Goal: Task Accomplishment & Management: Complete application form

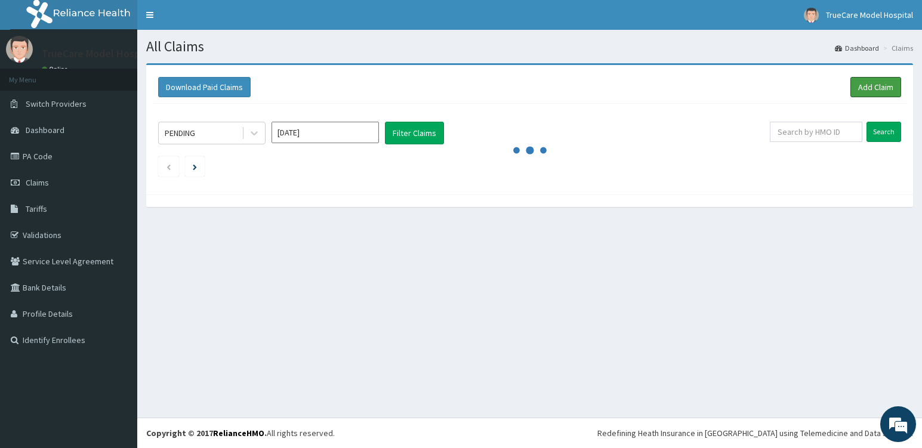
click at [877, 87] on link "Add Claim" at bounding box center [876, 87] width 51 height 20
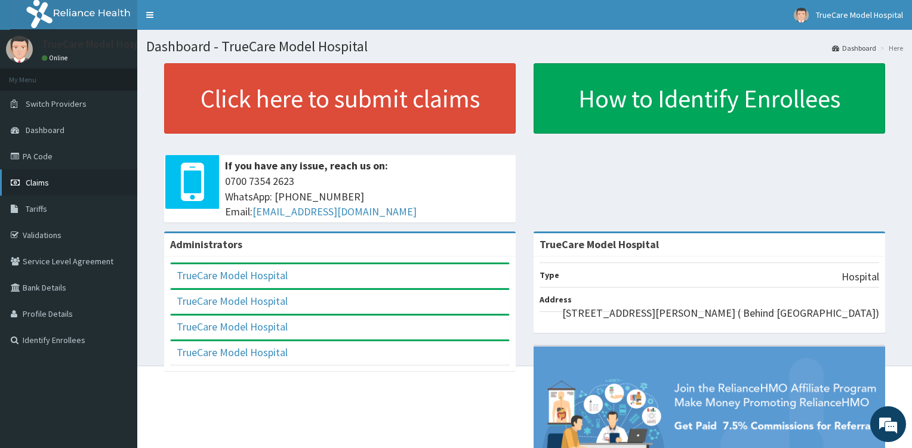
click at [41, 180] on span "Claims" at bounding box center [37, 182] width 23 height 11
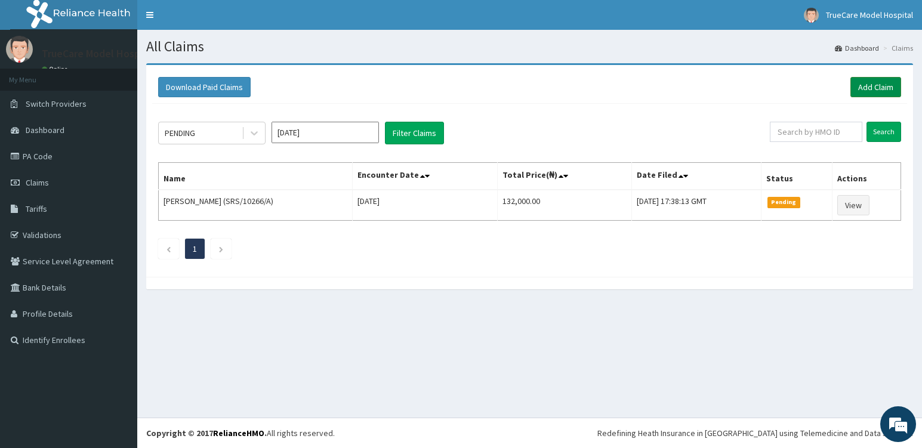
click at [875, 88] on link "Add Claim" at bounding box center [876, 87] width 51 height 20
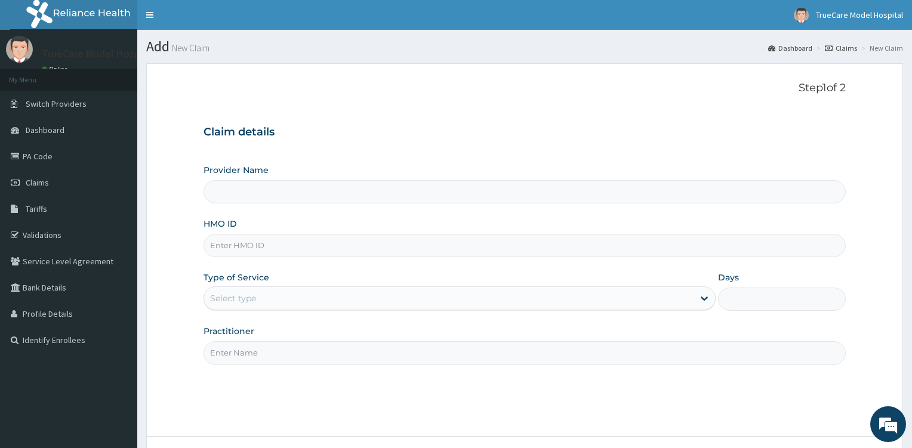
type input "TrueCare Model Hospital"
click at [325, 252] on input "HMO ID" at bounding box center [525, 245] width 642 height 23
type input "EPZ/10242/A"
click at [366, 296] on div "Select type" at bounding box center [448, 298] width 489 height 19
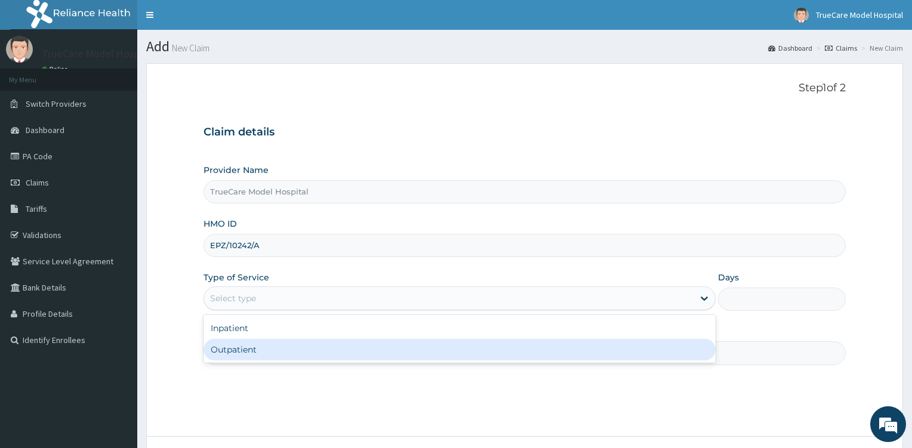
click at [302, 353] on div "Outpatient" at bounding box center [460, 349] width 512 height 21
type input "1"
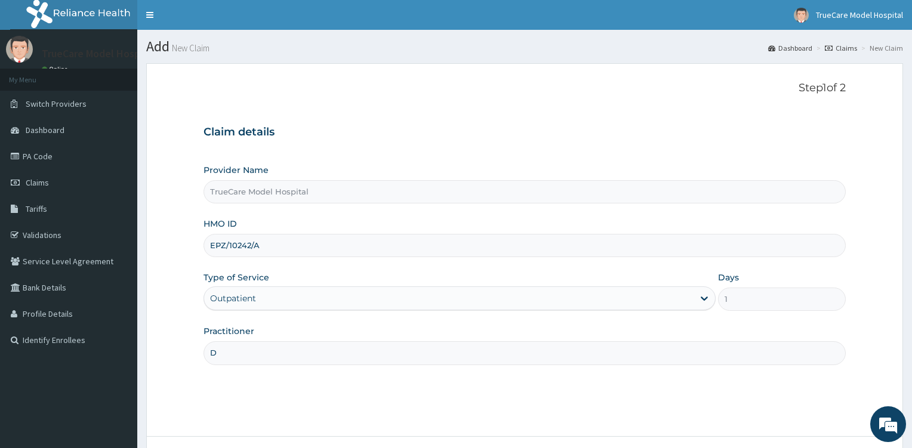
click at [315, 352] on input "D" at bounding box center [525, 352] width 642 height 23
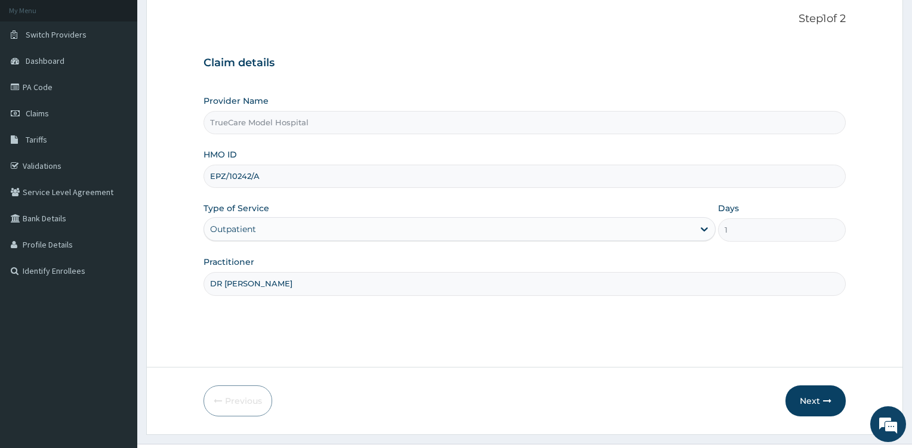
scroll to position [96, 0]
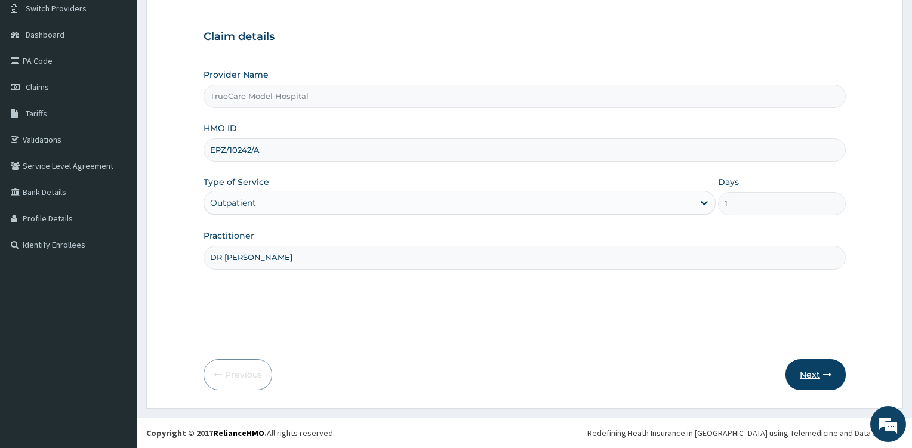
type input "DR NWANZA"
click at [823, 380] on button "Next" at bounding box center [815, 374] width 60 height 31
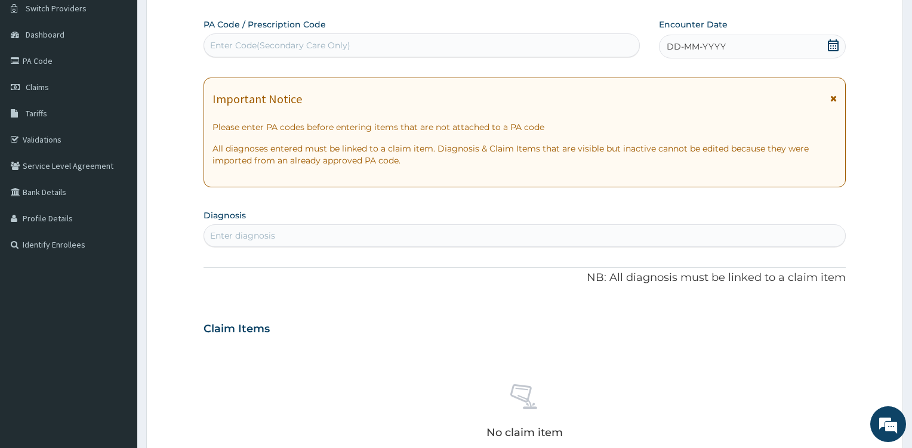
click at [836, 47] on icon at bounding box center [833, 45] width 12 height 12
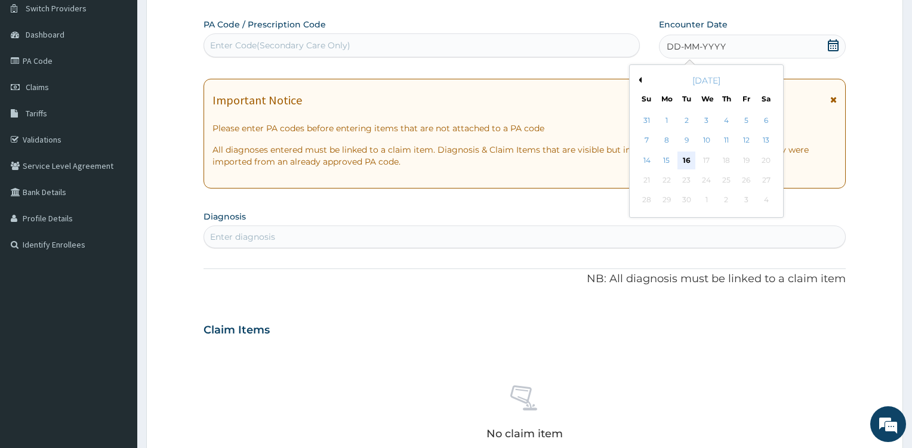
click at [685, 158] on div "16" at bounding box center [686, 161] width 18 height 18
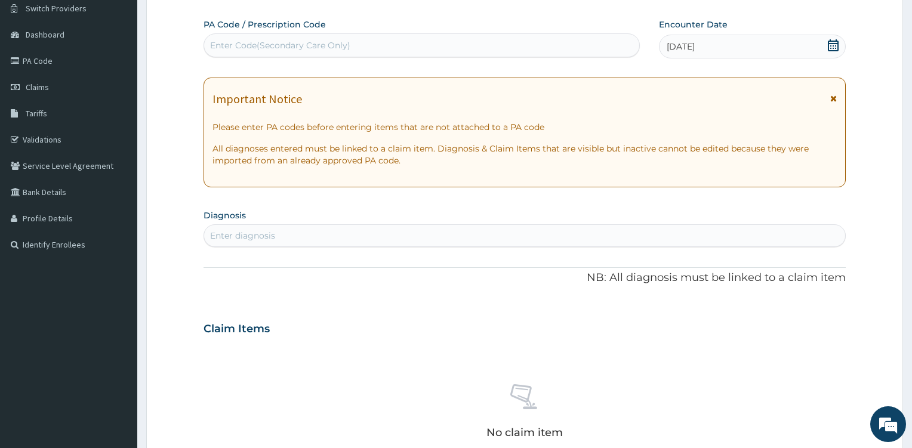
click at [285, 236] on div "Enter diagnosis" at bounding box center [524, 235] width 641 height 19
type input "MALARIA"
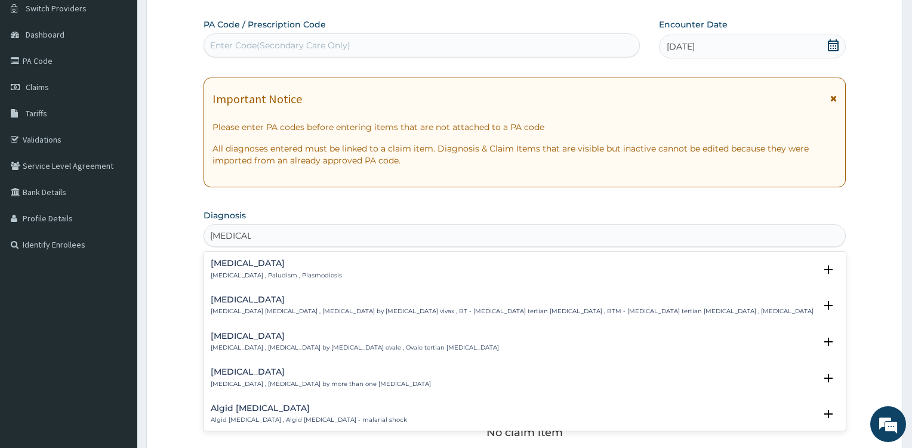
click at [258, 266] on h4 "Malaria" at bounding box center [276, 263] width 131 height 9
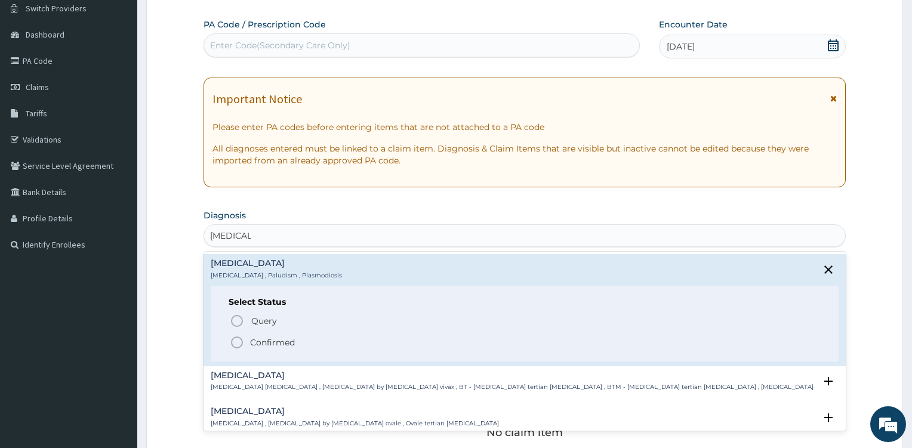
click at [236, 345] on icon "status option filled" at bounding box center [237, 342] width 14 height 14
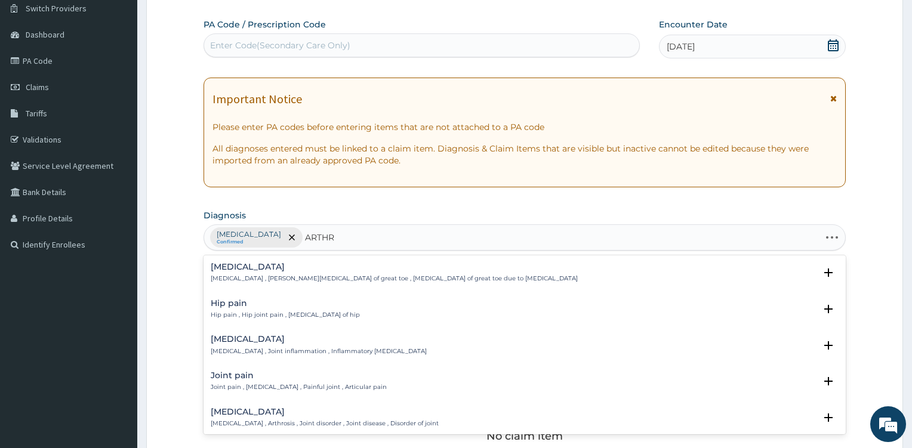
type input "ARTHRI"
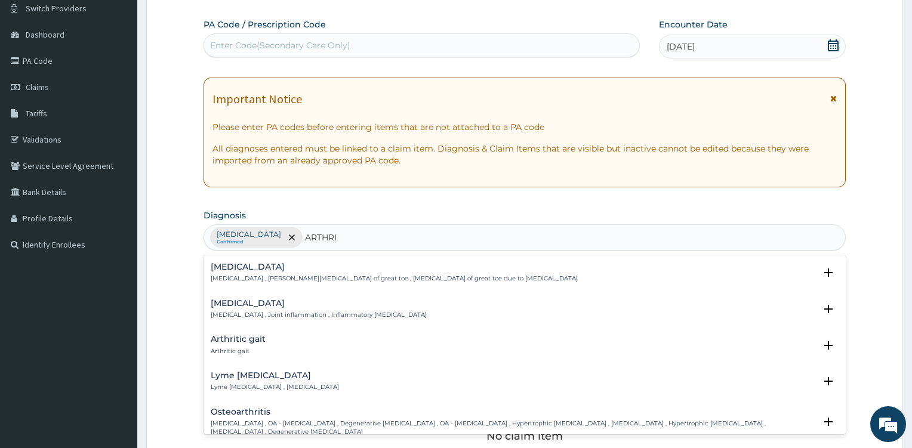
click at [234, 304] on h4 "Arthritis" at bounding box center [319, 303] width 216 height 9
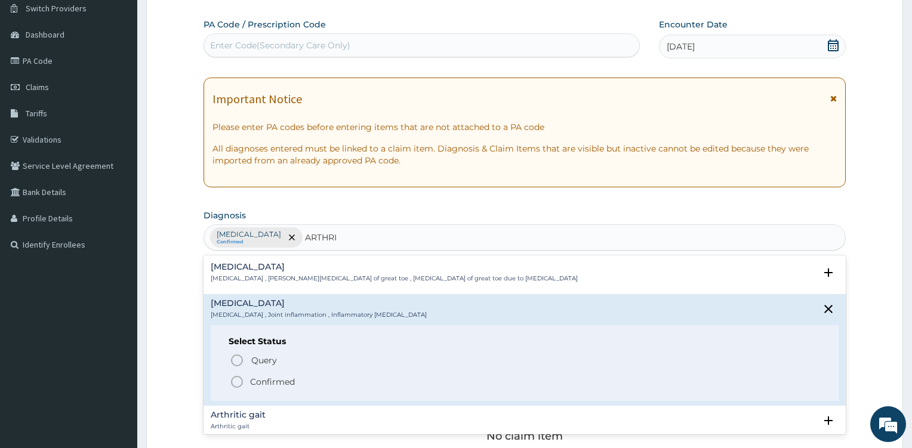
click at [233, 379] on circle "status option filled" at bounding box center [237, 382] width 11 height 11
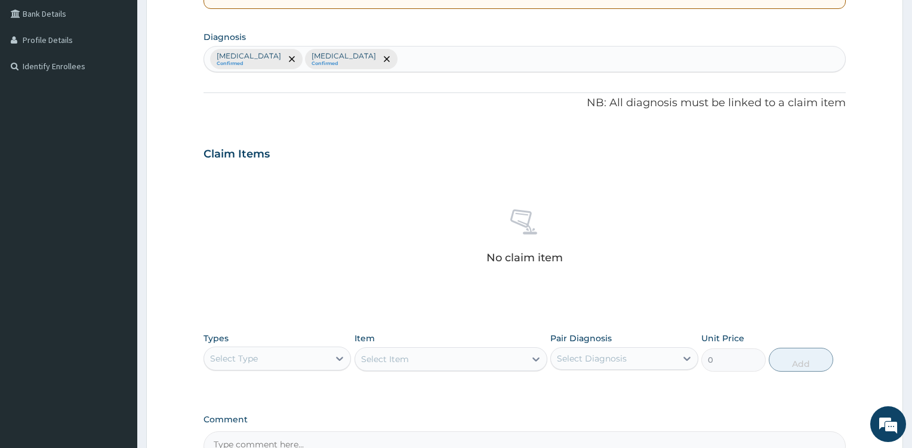
scroll to position [351, 0]
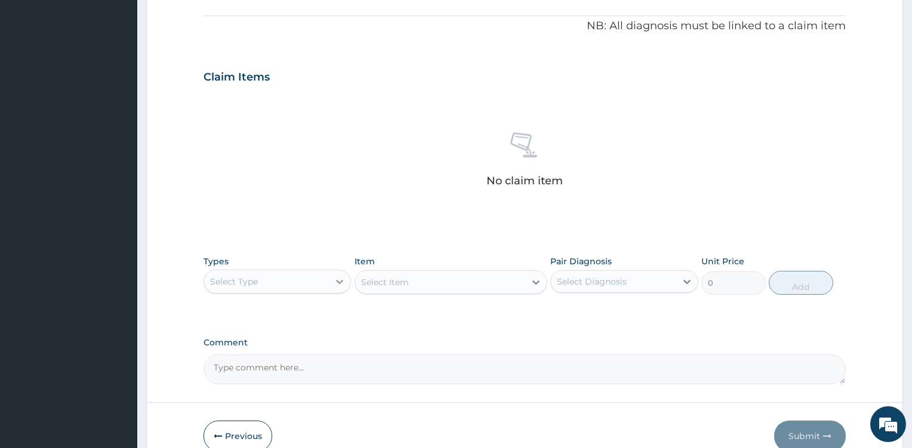
click at [340, 284] on icon at bounding box center [340, 282] width 7 height 4
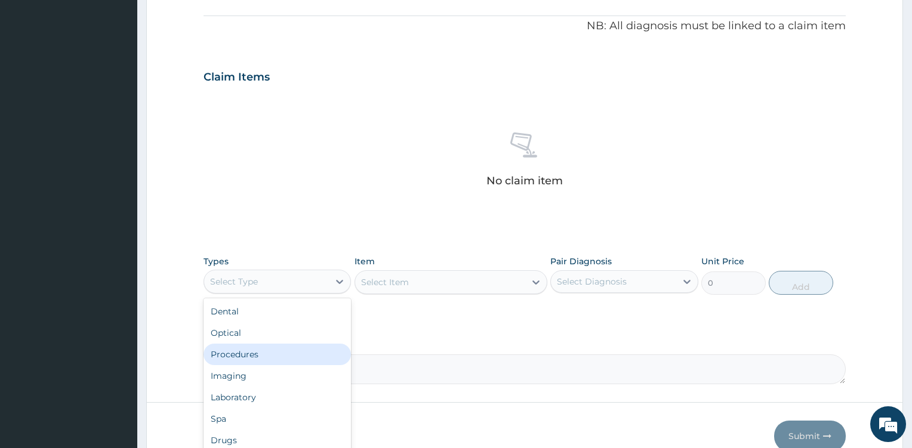
click at [278, 353] on div "Procedures" at bounding box center [278, 354] width 148 height 21
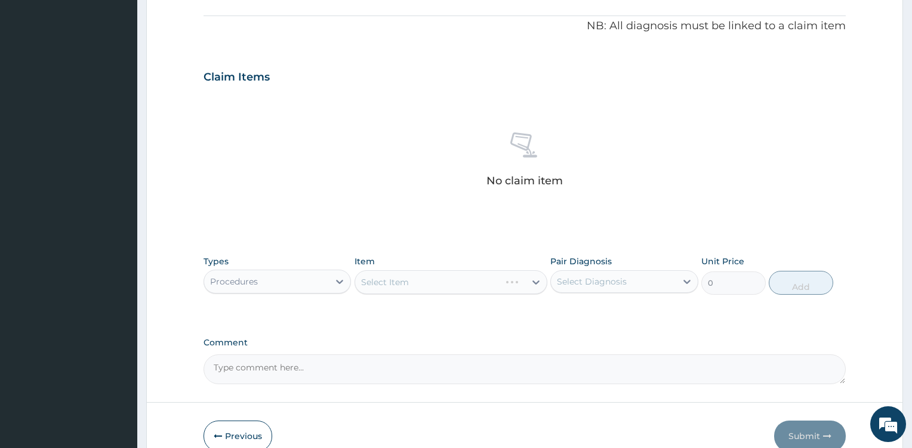
click at [532, 284] on div "Select Item" at bounding box center [451, 282] width 193 height 24
click at [532, 284] on icon at bounding box center [536, 282] width 12 height 12
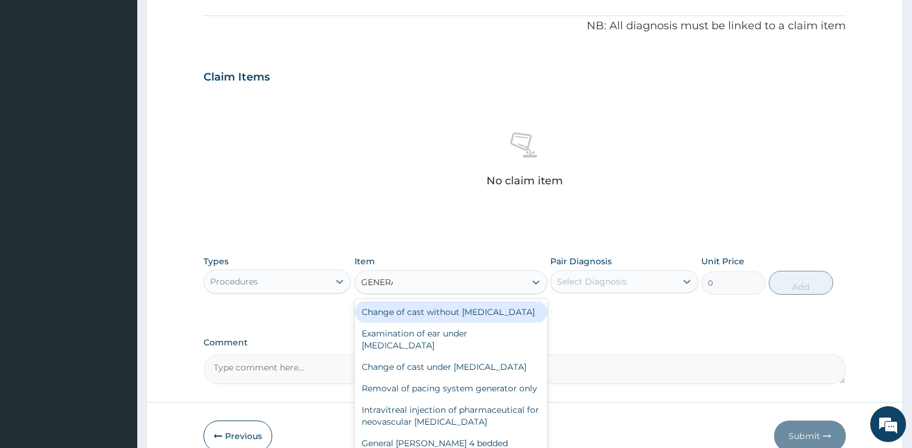
type input "GENERAL"
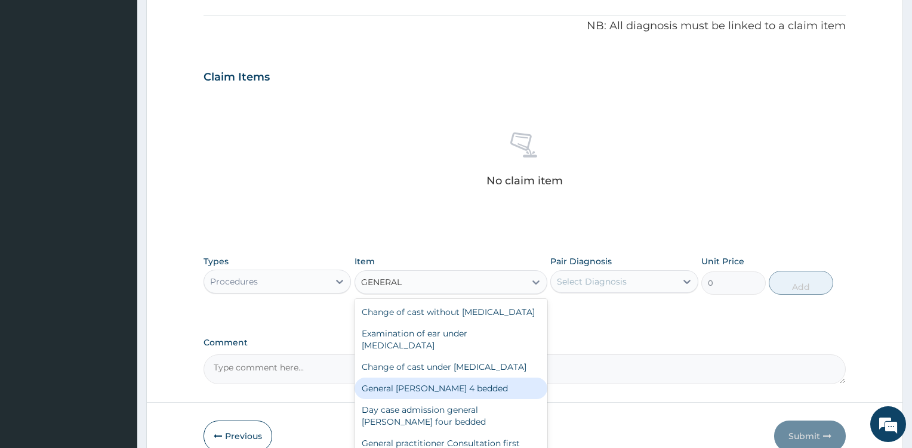
scroll to position [412, 0]
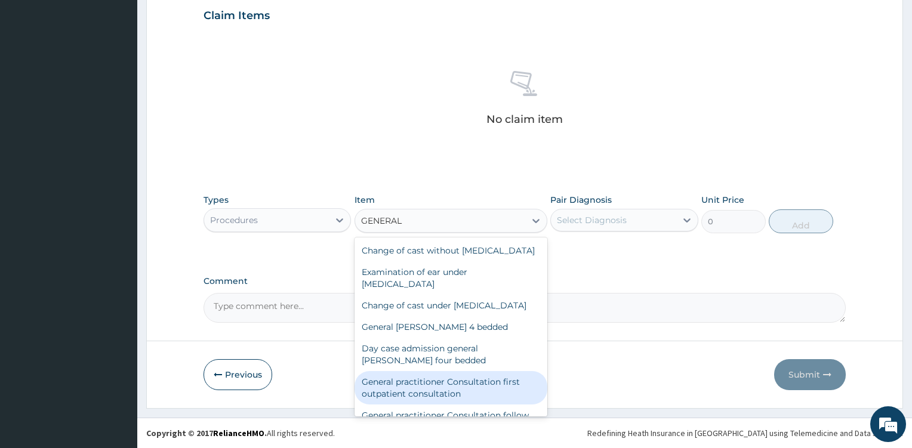
click at [495, 403] on div "General practitioner Consultation first outpatient consultation" at bounding box center [451, 387] width 193 height 33
type input "3600"
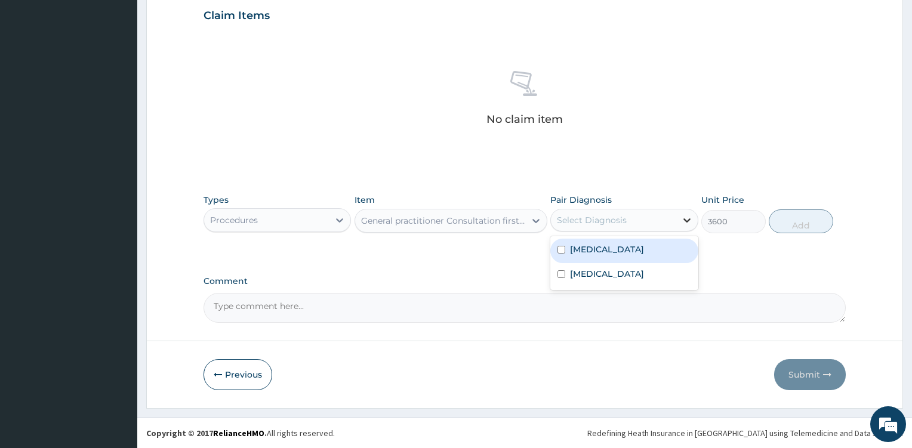
click at [681, 217] on icon at bounding box center [687, 220] width 12 height 12
click at [632, 248] on div "Malaria" at bounding box center [624, 251] width 148 height 24
checkbox input "true"
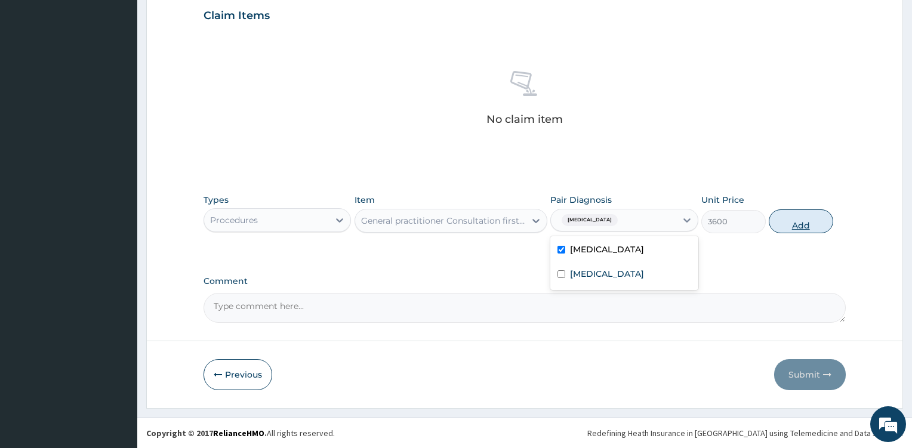
click at [810, 220] on button "Add" at bounding box center [801, 222] width 64 height 24
type input "0"
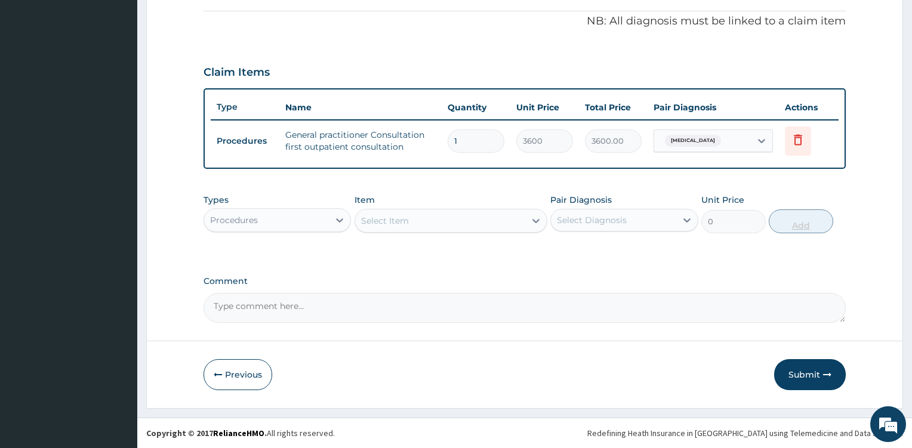
scroll to position [356, 0]
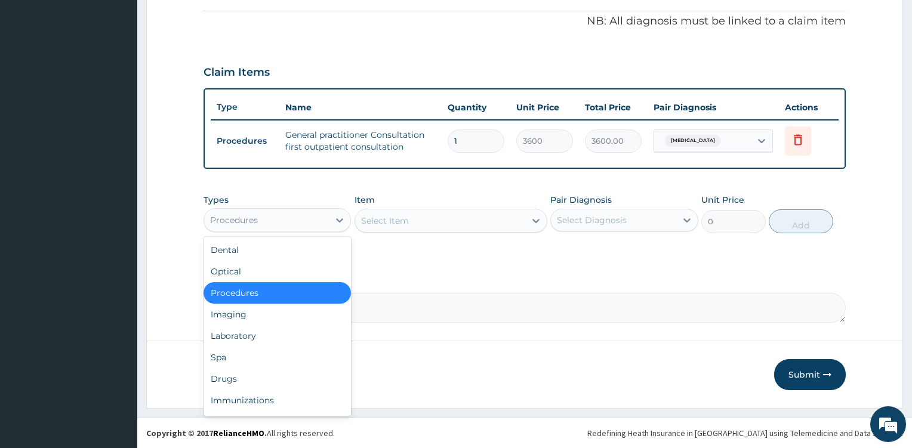
click at [321, 220] on div "Procedures" at bounding box center [266, 220] width 125 height 19
click at [242, 380] on div "Drugs" at bounding box center [278, 378] width 148 height 21
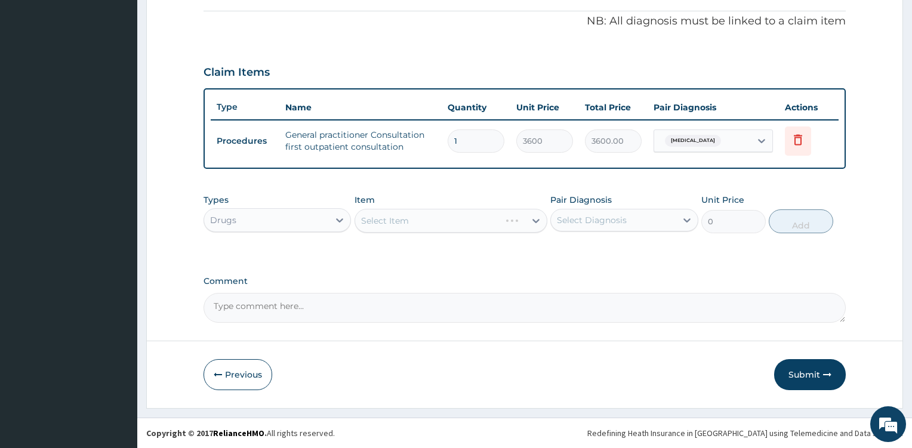
click at [523, 224] on div "Select Item" at bounding box center [451, 221] width 193 height 24
click at [523, 224] on div "Select Item" at bounding box center [440, 220] width 170 height 19
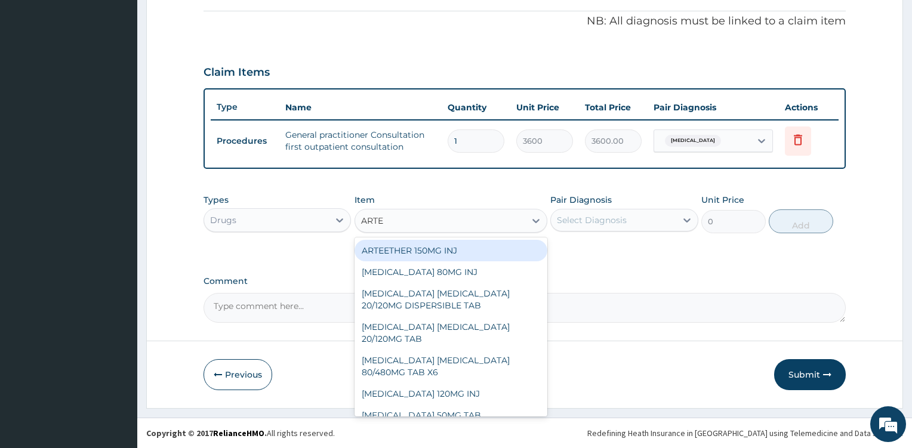
type input "ARTEM"
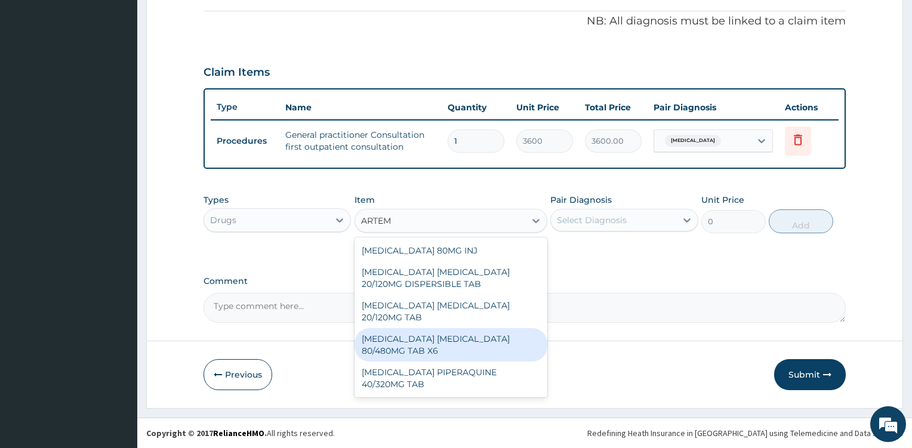
click at [474, 335] on div "ARTEMETHER LUMEFANTRINE 80/480MG TAB X6" at bounding box center [451, 344] width 193 height 33
type input "262.5"
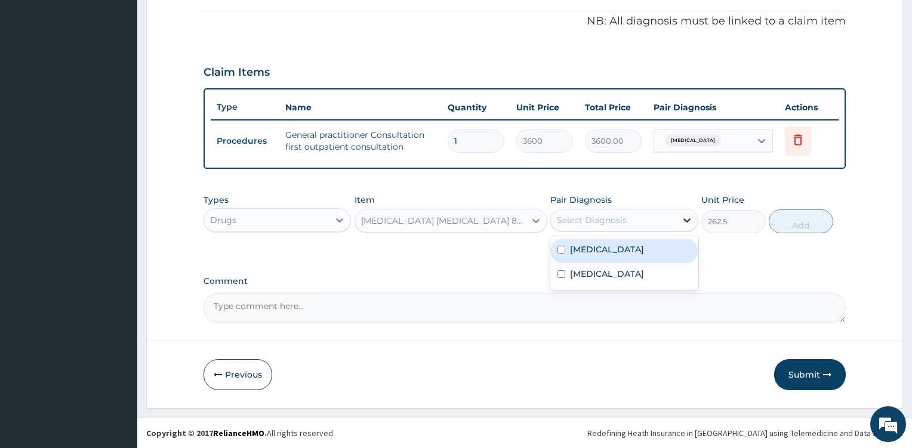
click at [685, 217] on icon at bounding box center [687, 220] width 12 height 12
click at [612, 255] on div "Malaria" at bounding box center [624, 251] width 148 height 24
checkbox input "true"
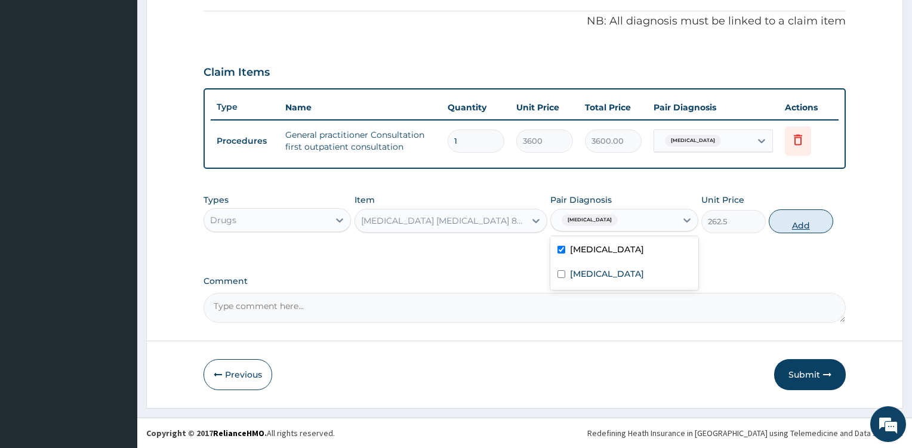
click at [797, 221] on button "Add" at bounding box center [801, 222] width 64 height 24
type input "0"
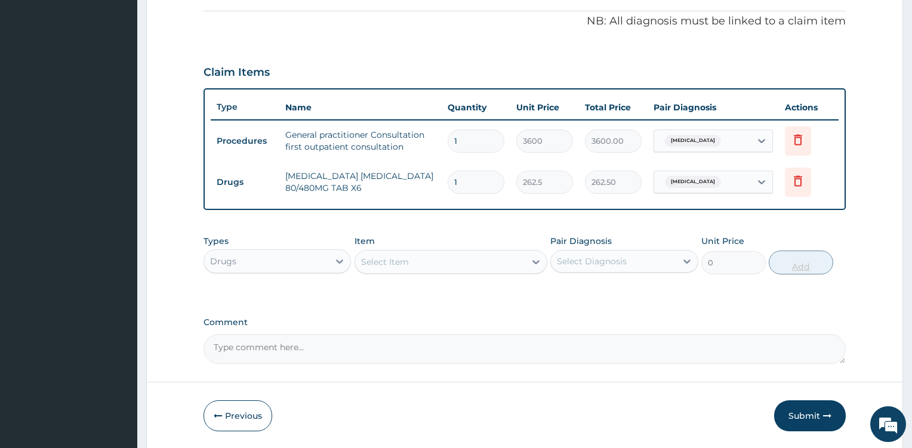
type input "0.00"
type input "6"
type input "1575.00"
type input "6"
click at [506, 260] on div "Select Item" at bounding box center [440, 261] width 170 height 19
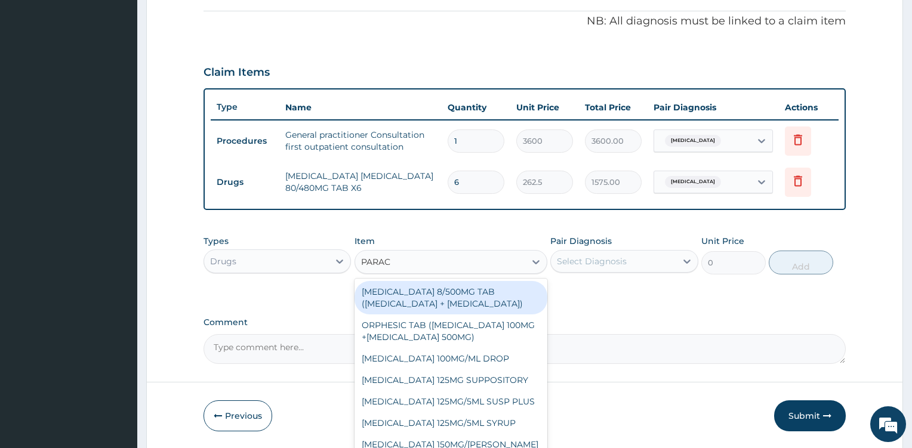
type input "PARACE"
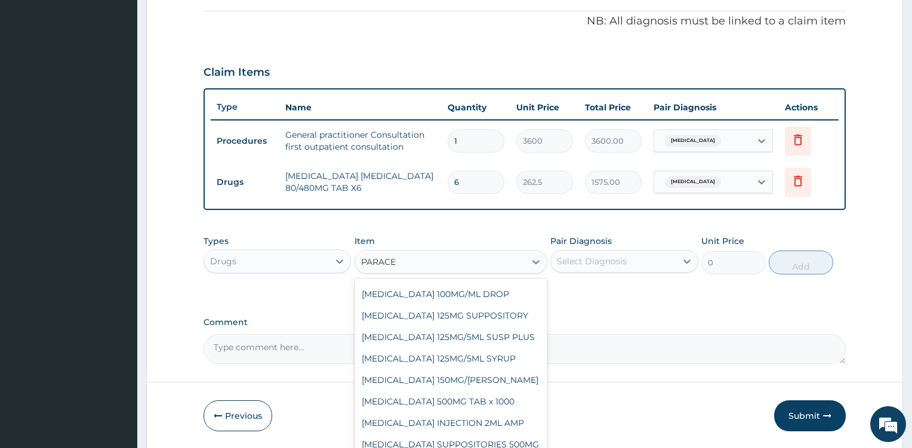
scroll to position [76, 0]
click at [470, 399] on div "PARACETAMOL 500MG TAB x 1000" at bounding box center [451, 401] width 193 height 21
type input "11.025"
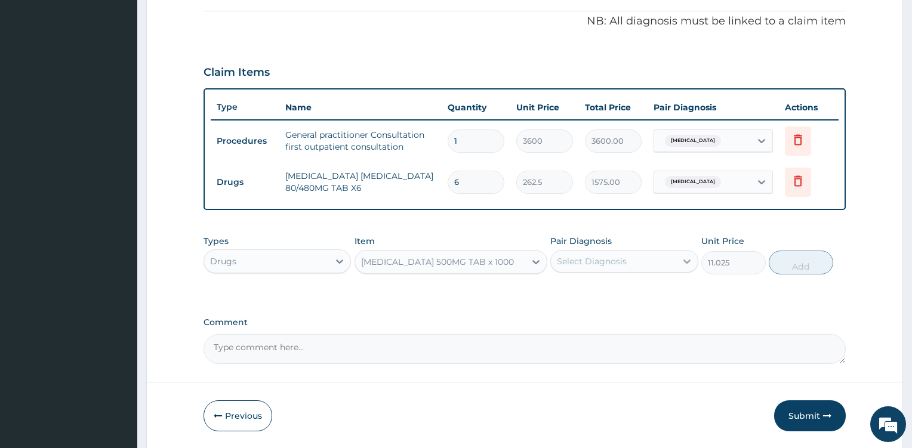
click at [686, 265] on icon at bounding box center [687, 261] width 12 height 12
click at [637, 291] on div "Malaria" at bounding box center [624, 292] width 148 height 24
checkbox input "true"
click at [805, 266] on button "Add" at bounding box center [801, 263] width 64 height 24
type input "0"
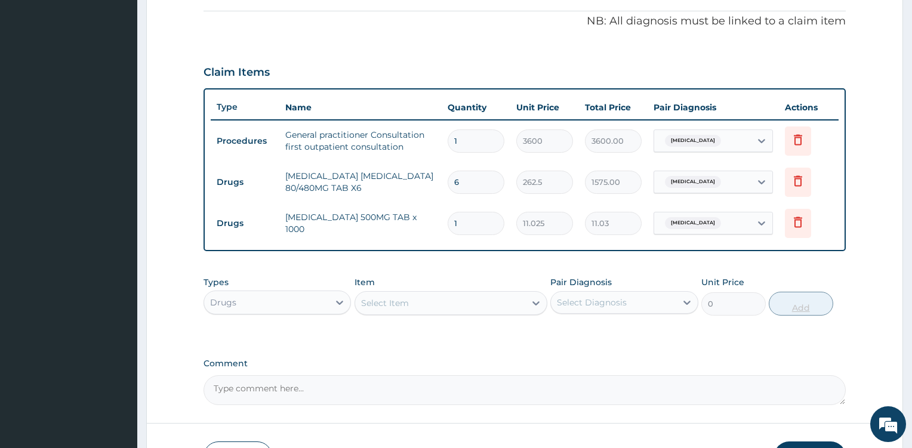
type input "18"
type input "198.45"
type input "18"
click at [534, 301] on icon at bounding box center [536, 303] width 12 height 12
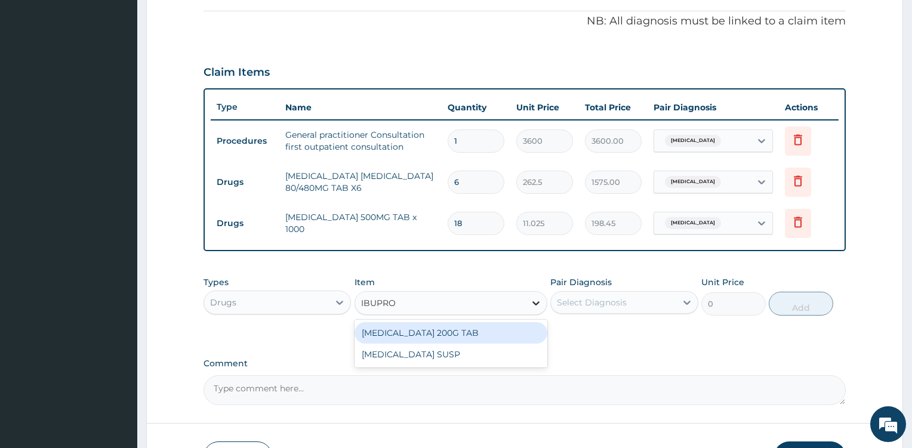
type input "IBUPROF"
click at [479, 337] on div "IBUPROFEN 200G TAB" at bounding box center [451, 332] width 193 height 21
type input "52.5"
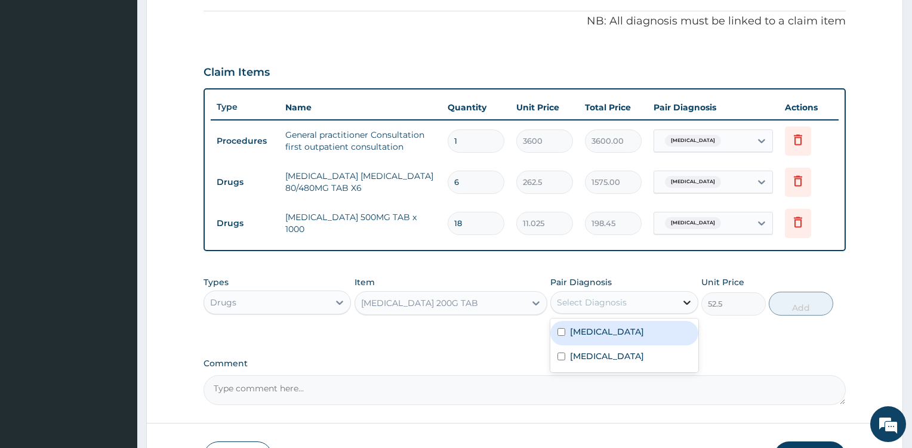
click at [685, 304] on icon at bounding box center [687, 303] width 12 height 12
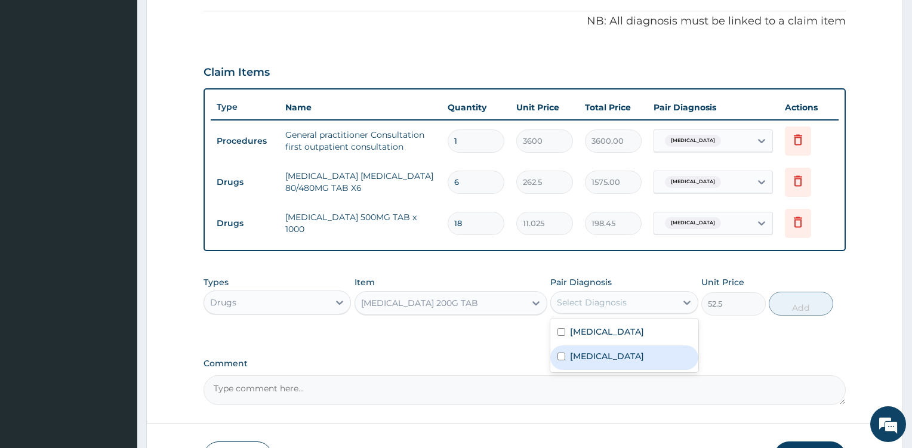
click at [609, 359] on div "Arthritis" at bounding box center [624, 358] width 148 height 24
checkbox input "true"
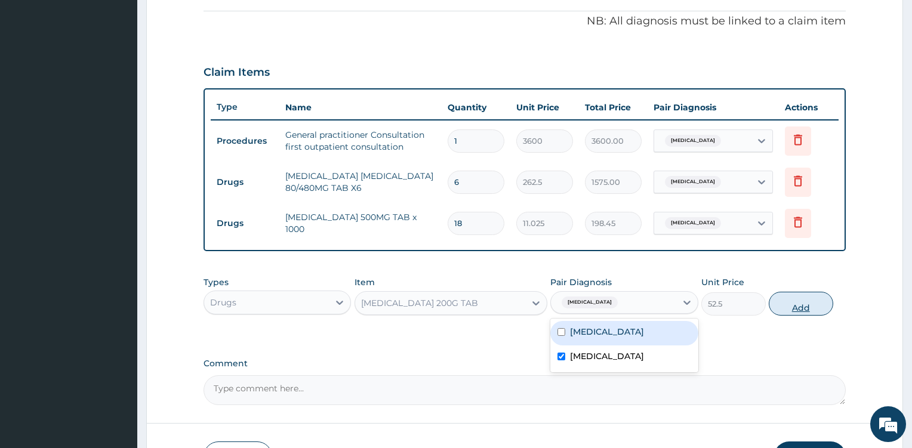
click at [793, 308] on button "Add" at bounding box center [801, 304] width 64 height 24
type input "0"
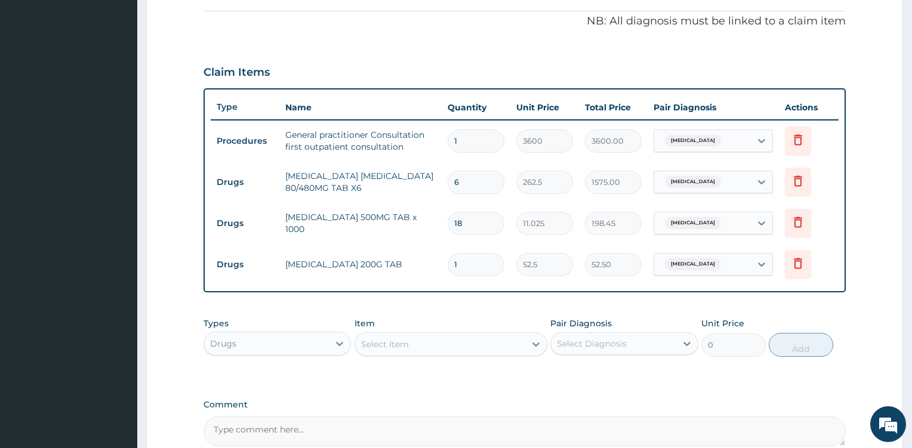
type input "0.00"
type input "2"
type input "105.00"
type input "20"
type input "1050.00"
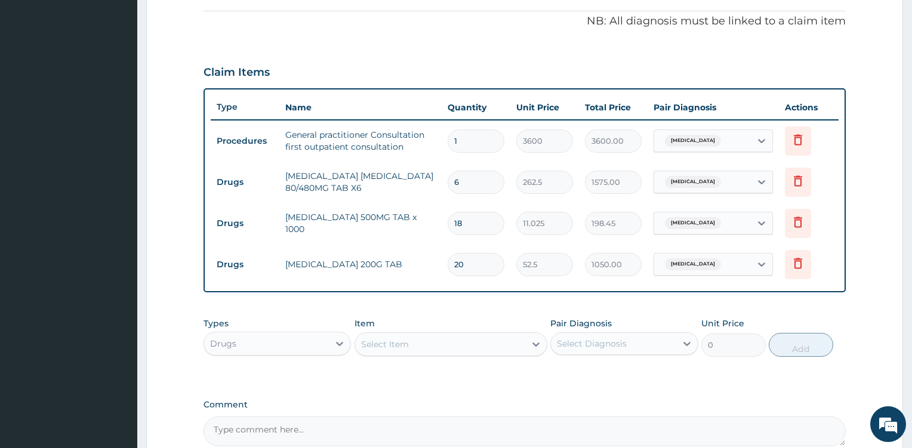
scroll to position [479, 0]
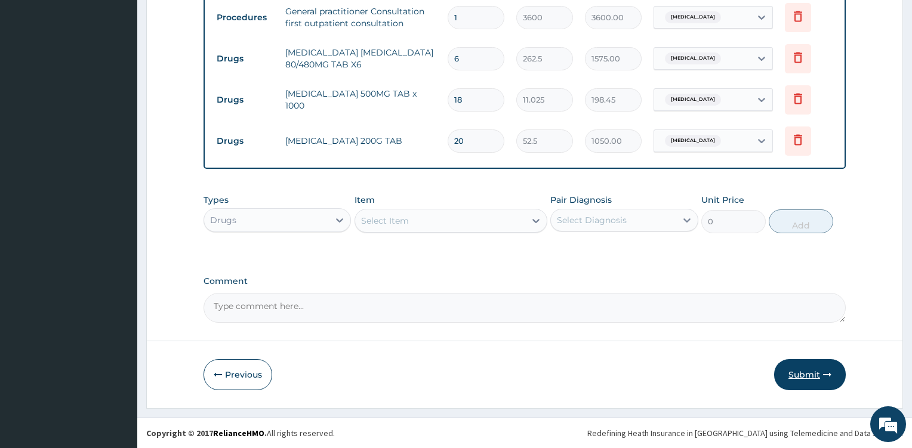
type input "20"
click at [799, 374] on button "Submit" at bounding box center [810, 374] width 72 height 31
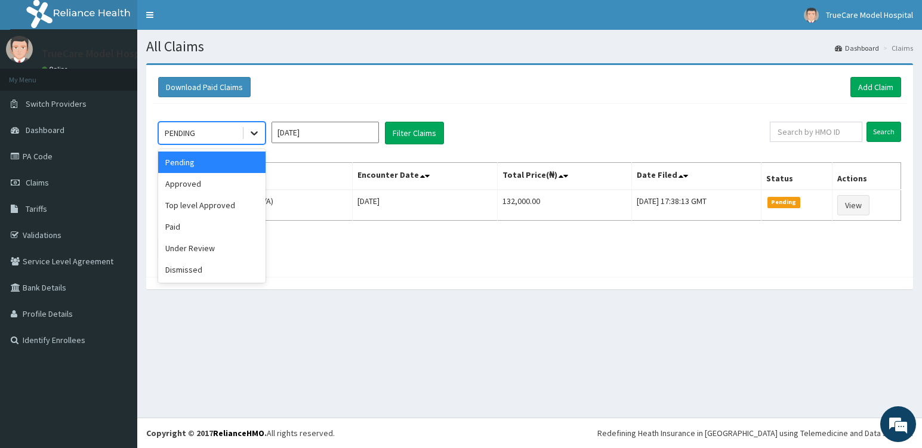
click at [253, 131] on icon at bounding box center [254, 133] width 12 height 12
click at [208, 182] on div "Approved" at bounding box center [211, 183] width 107 height 21
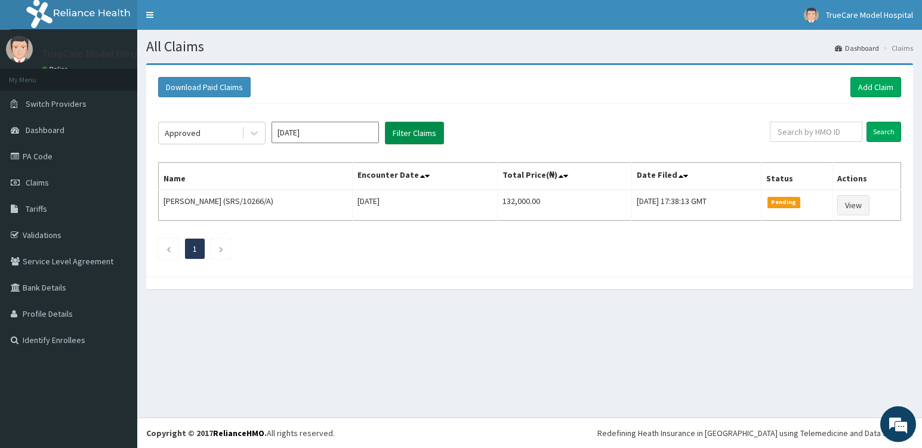
click at [417, 133] on button "Filter Claims" at bounding box center [414, 133] width 59 height 23
